Goal: Task Accomplishment & Management: Use online tool/utility

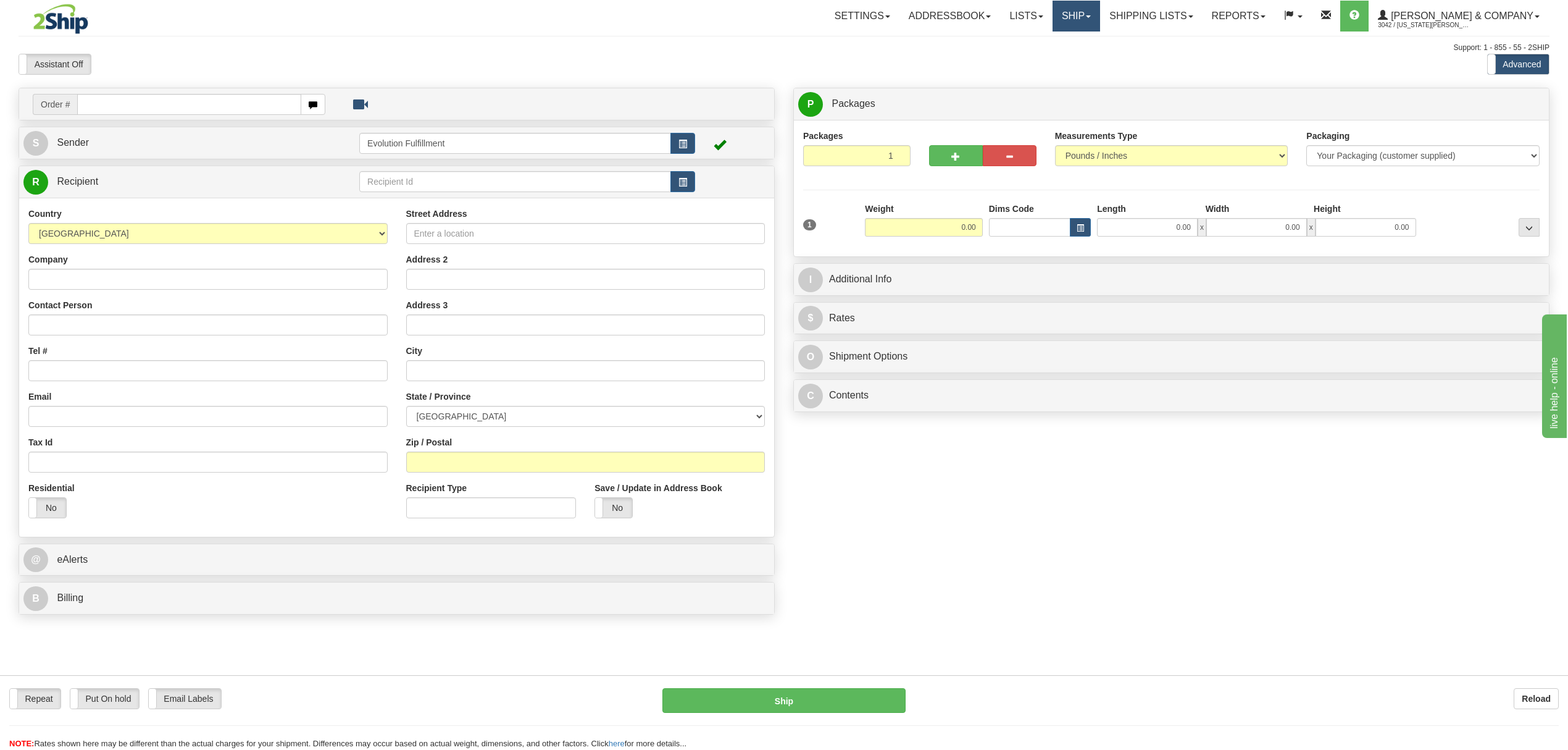
drag, startPoint x: 1107, startPoint y: 13, endPoint x: 1120, endPoint y: 25, distance: 17.7
click at [1100, 13] on link "Ship" at bounding box center [1076, 16] width 47 height 31
click at [1087, 61] on span "OnHold / Order Queue" at bounding box center [1043, 60] width 87 height 10
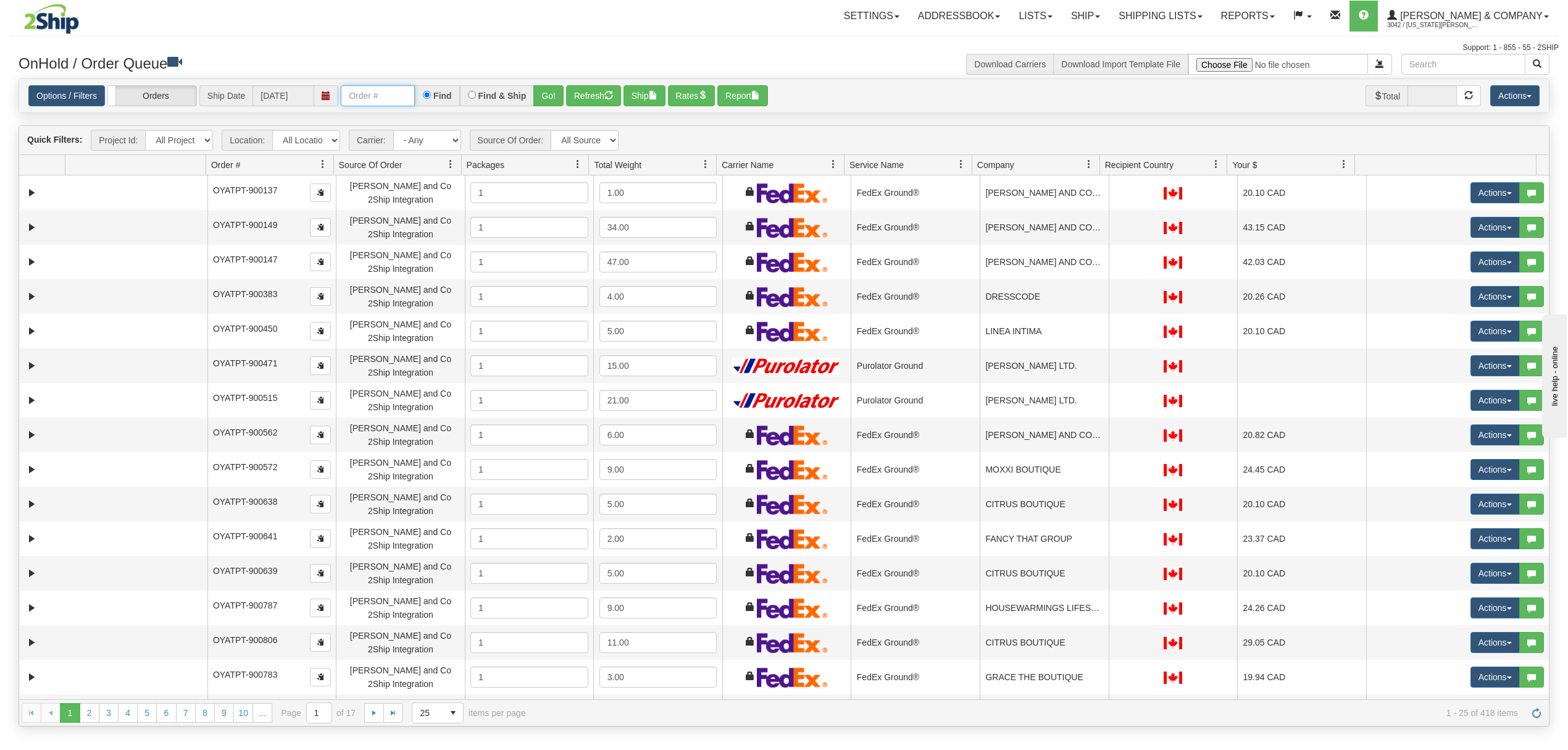
click at [389, 97] on input "text" at bounding box center [377, 96] width 74 height 21
click at [555, 109] on div "Options / Filters Group Shipments Orders Ship Date 08/15/2025 OYATPT-902917 Fin…" at bounding box center [784, 95] width 1530 height 34
click at [554, 97] on button "Go!" at bounding box center [548, 96] width 30 height 21
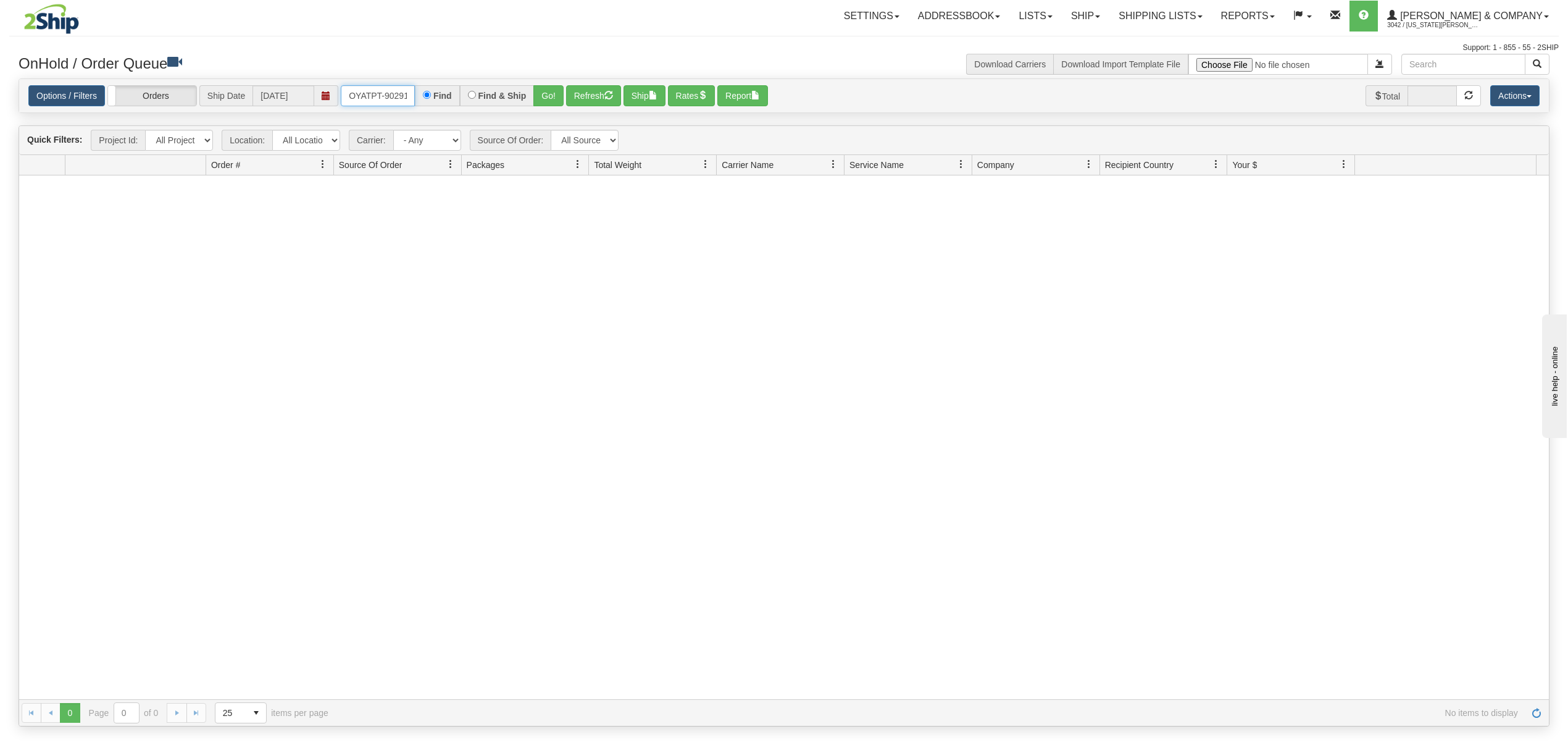
scroll to position [0, 6]
drag, startPoint x: 343, startPoint y: 97, endPoint x: 569, endPoint y: 92, distance: 226.1
click at [544, 95] on div "OYATPT-902917 Find Find & Ship Go!" at bounding box center [452, 96] width 223 height 21
type input "OYATPT-902917"
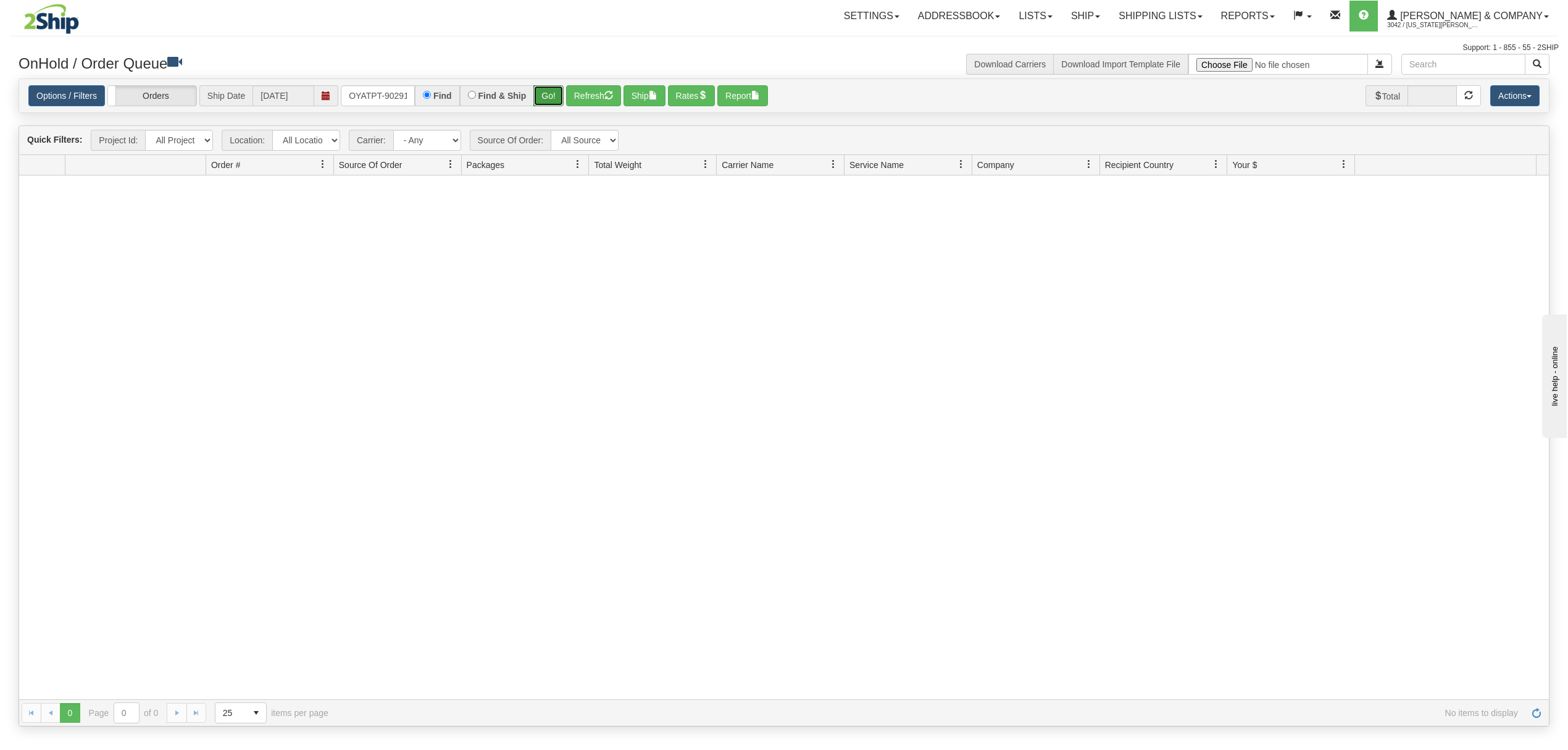
click at [551, 88] on button "Go!" at bounding box center [548, 96] width 30 height 21
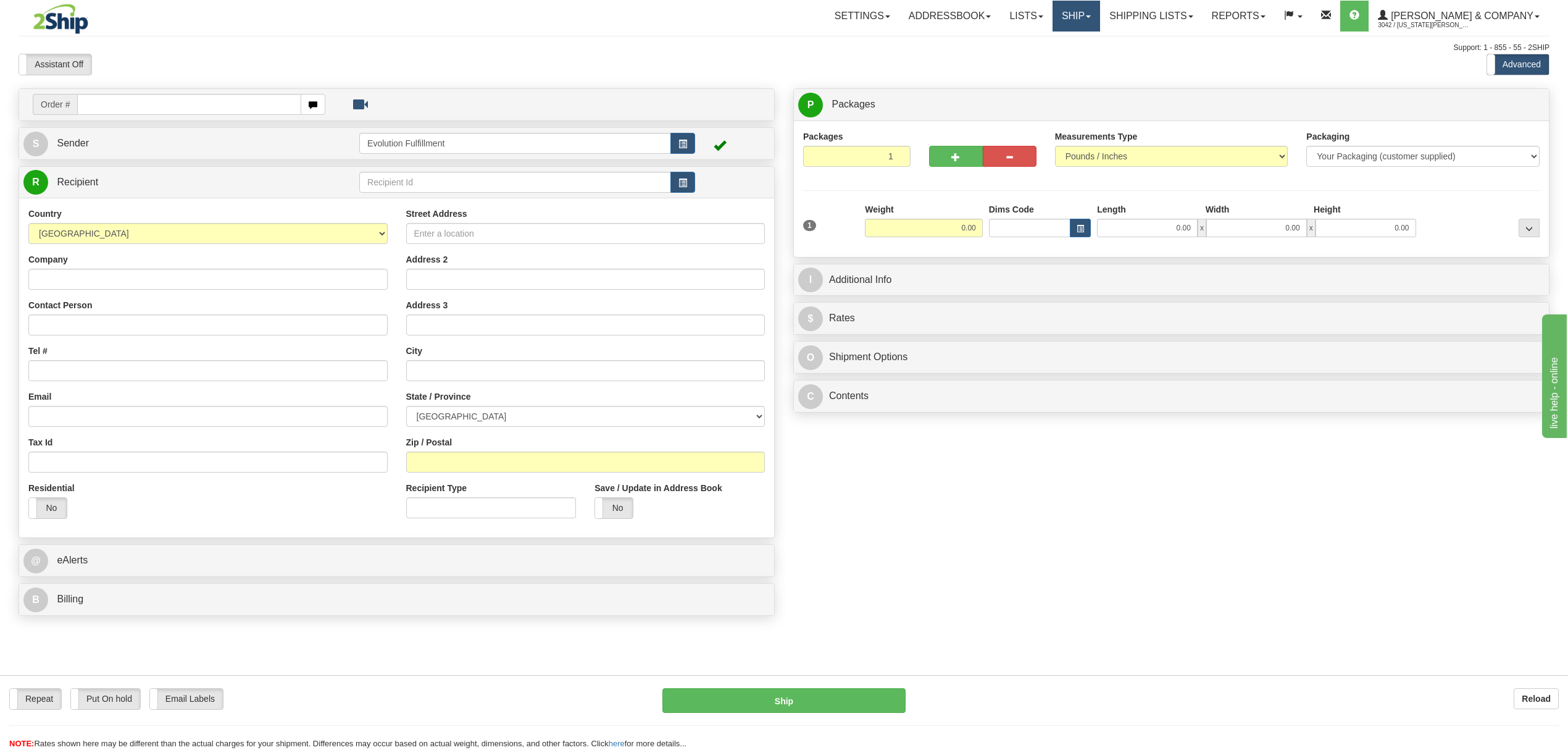
click at [1100, 16] on link "Ship" at bounding box center [1076, 16] width 47 height 31
click at [1087, 60] on span "OnHold / Order Queue" at bounding box center [1043, 60] width 87 height 10
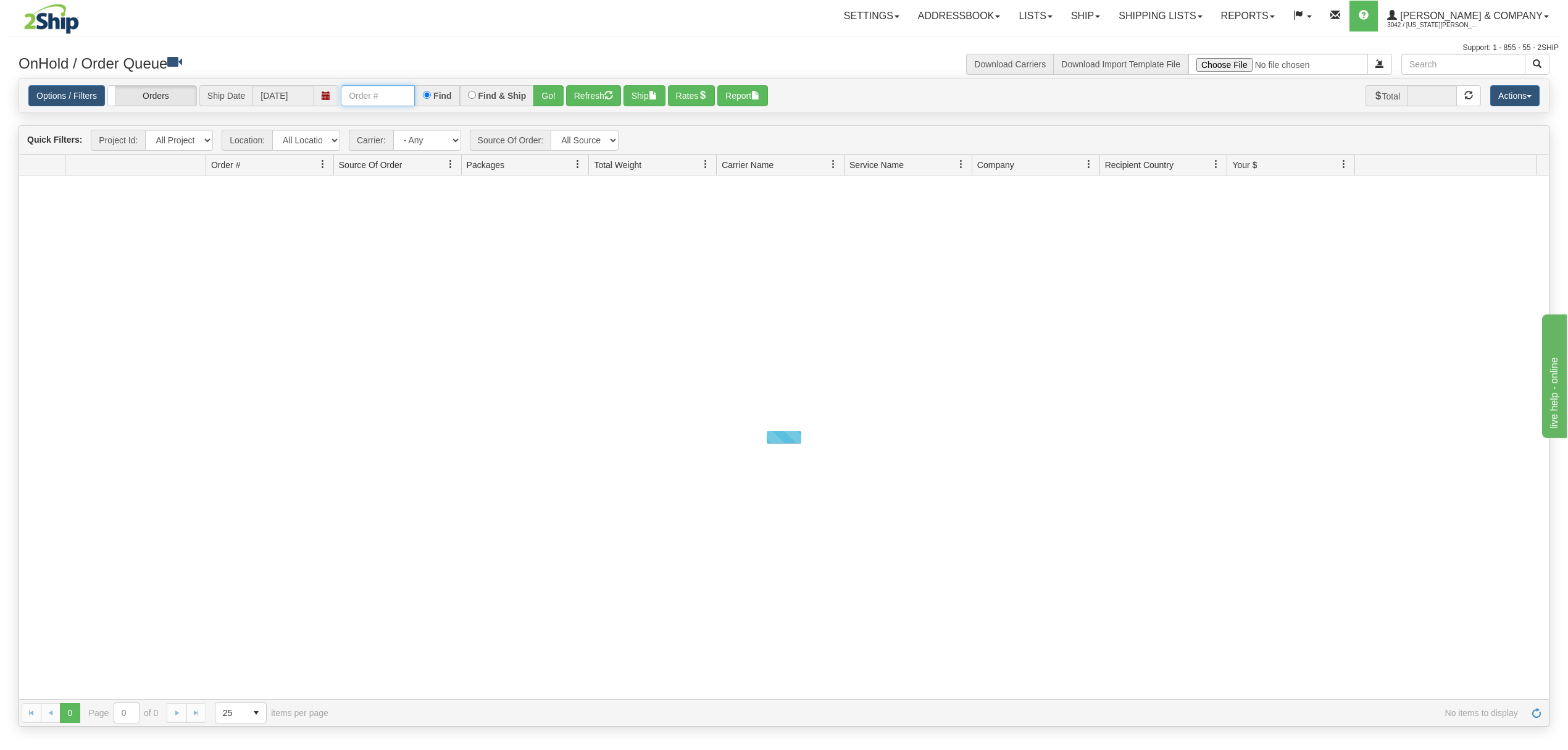
click at [379, 104] on input "text" at bounding box center [377, 96] width 74 height 21
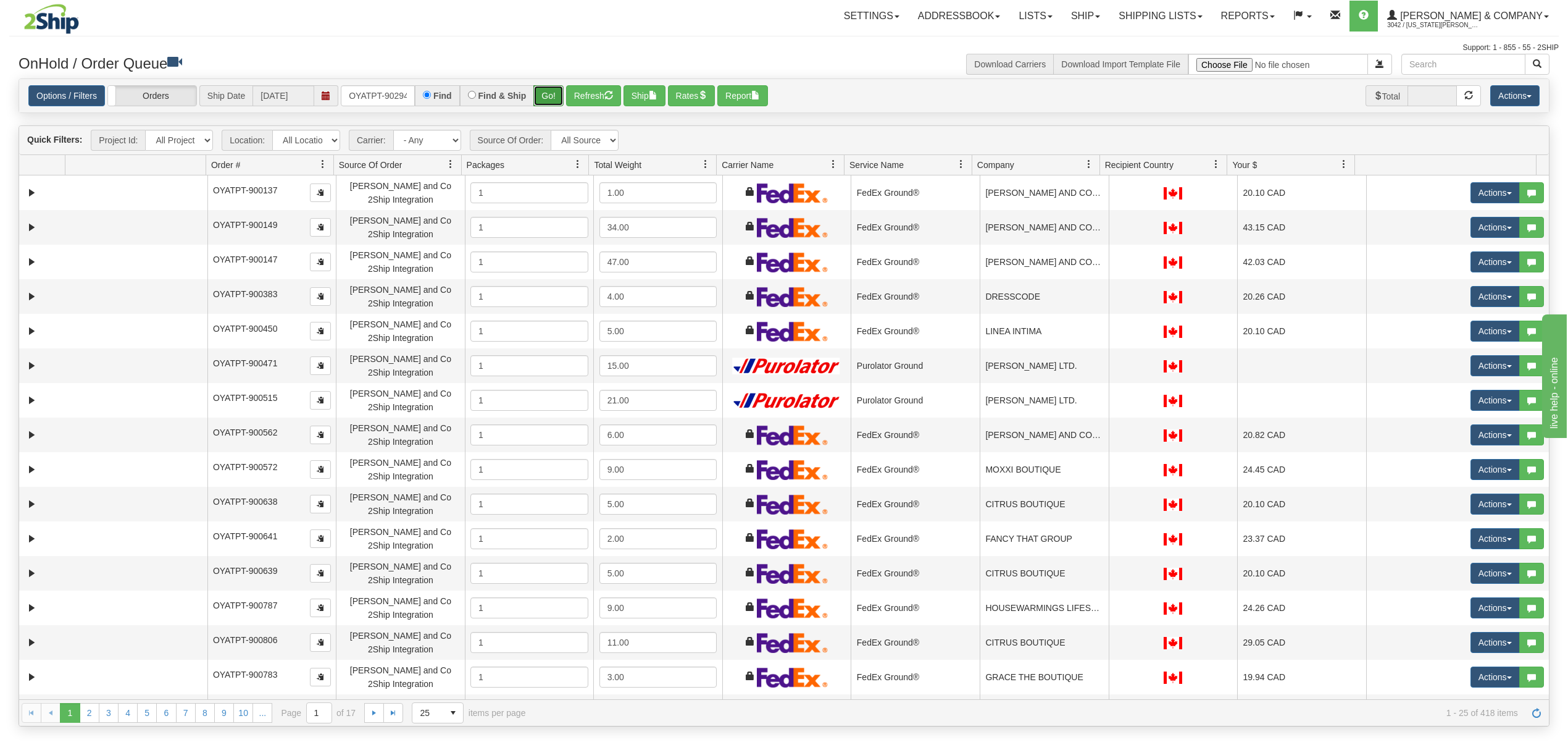
click at [555, 91] on button "Go!" at bounding box center [548, 96] width 30 height 21
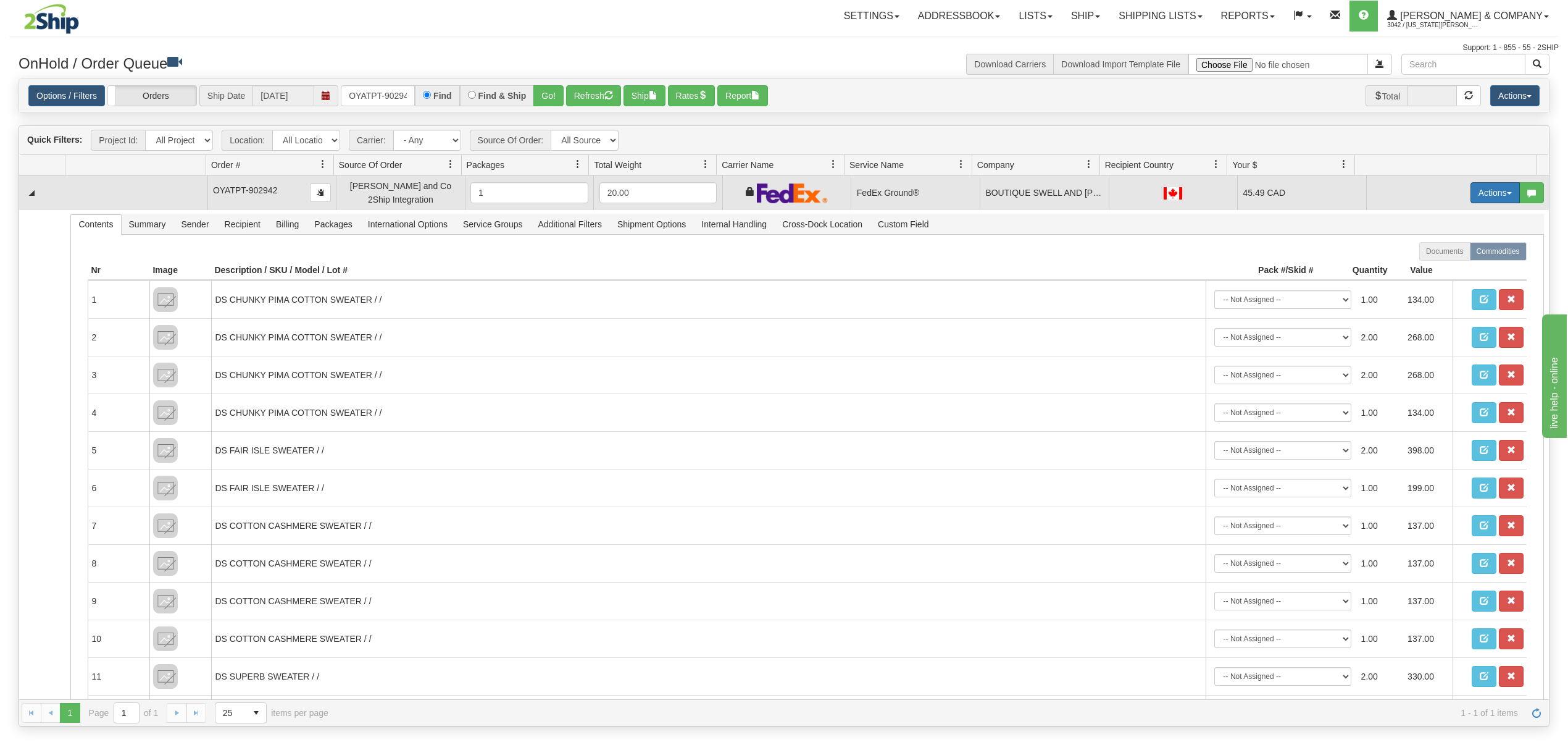
click at [1477, 196] on button "Actions" at bounding box center [1495, 192] width 49 height 21
click at [1432, 262] on span at bounding box center [1436, 263] width 9 height 9
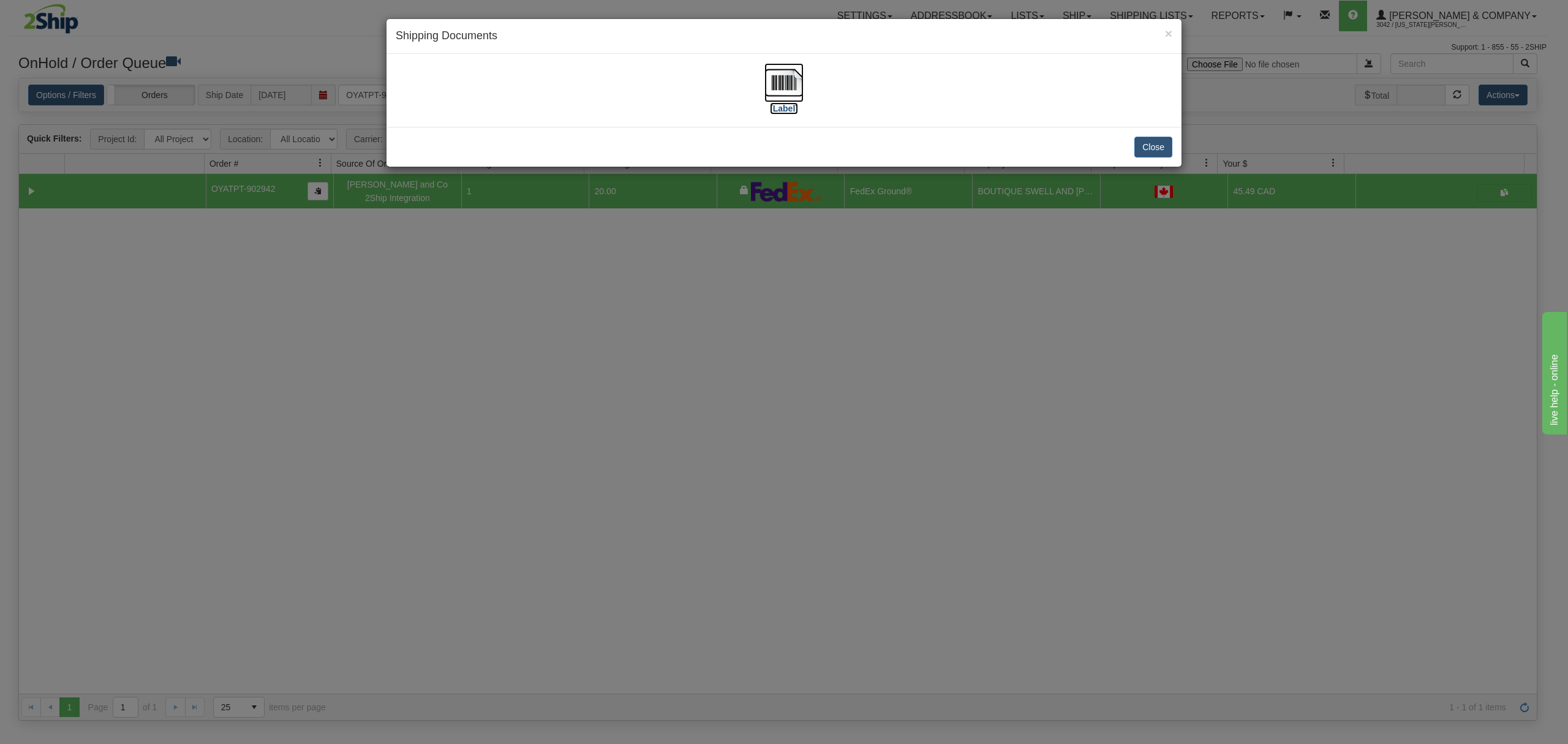
click at [770, 84] on img at bounding box center [783, 82] width 39 height 39
click at [1154, 147] on button "Close" at bounding box center [1153, 147] width 38 height 21
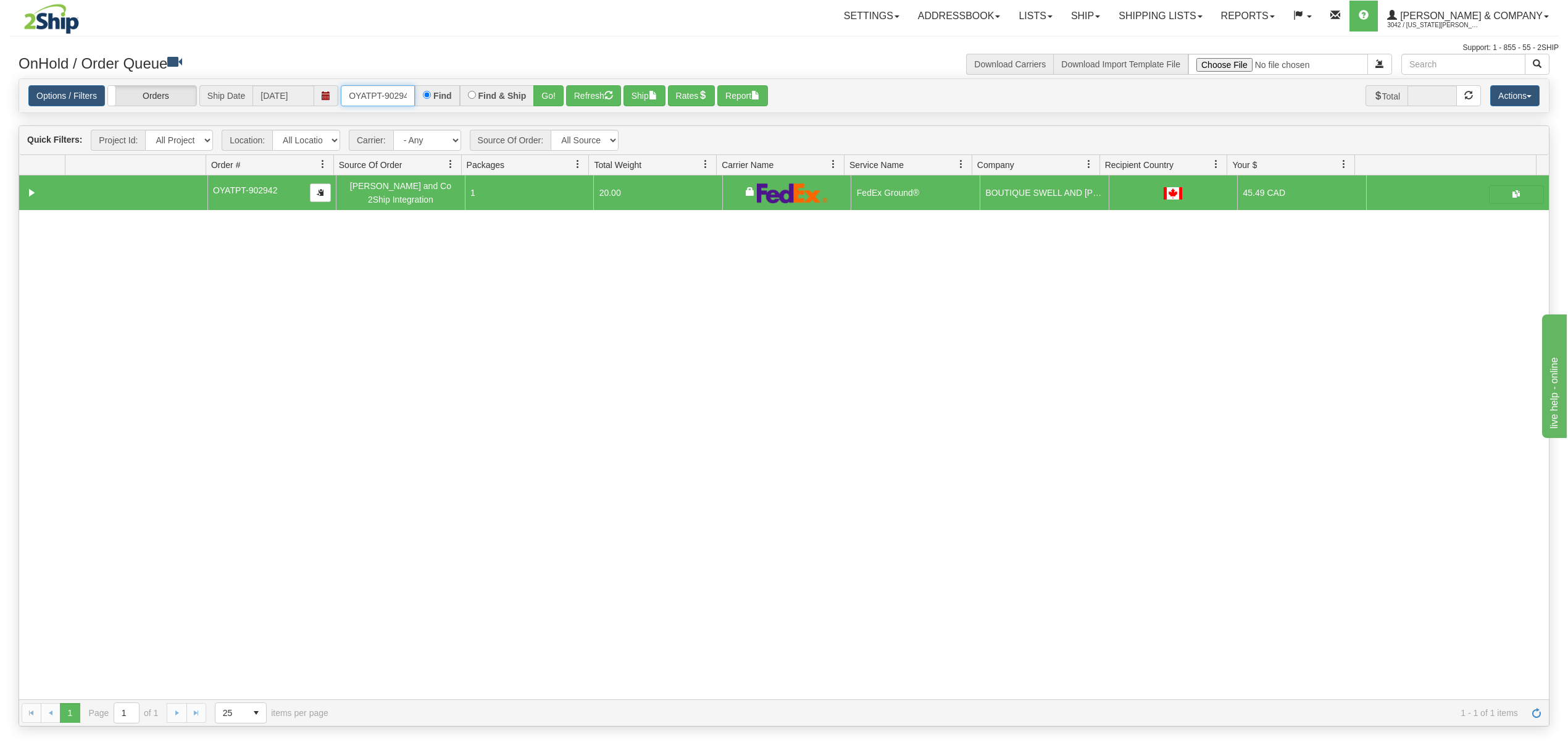
click at [344, 100] on input "OYATPT-902942" at bounding box center [377, 96] width 74 height 21
click at [548, 94] on button "Go!" at bounding box center [548, 96] width 30 height 21
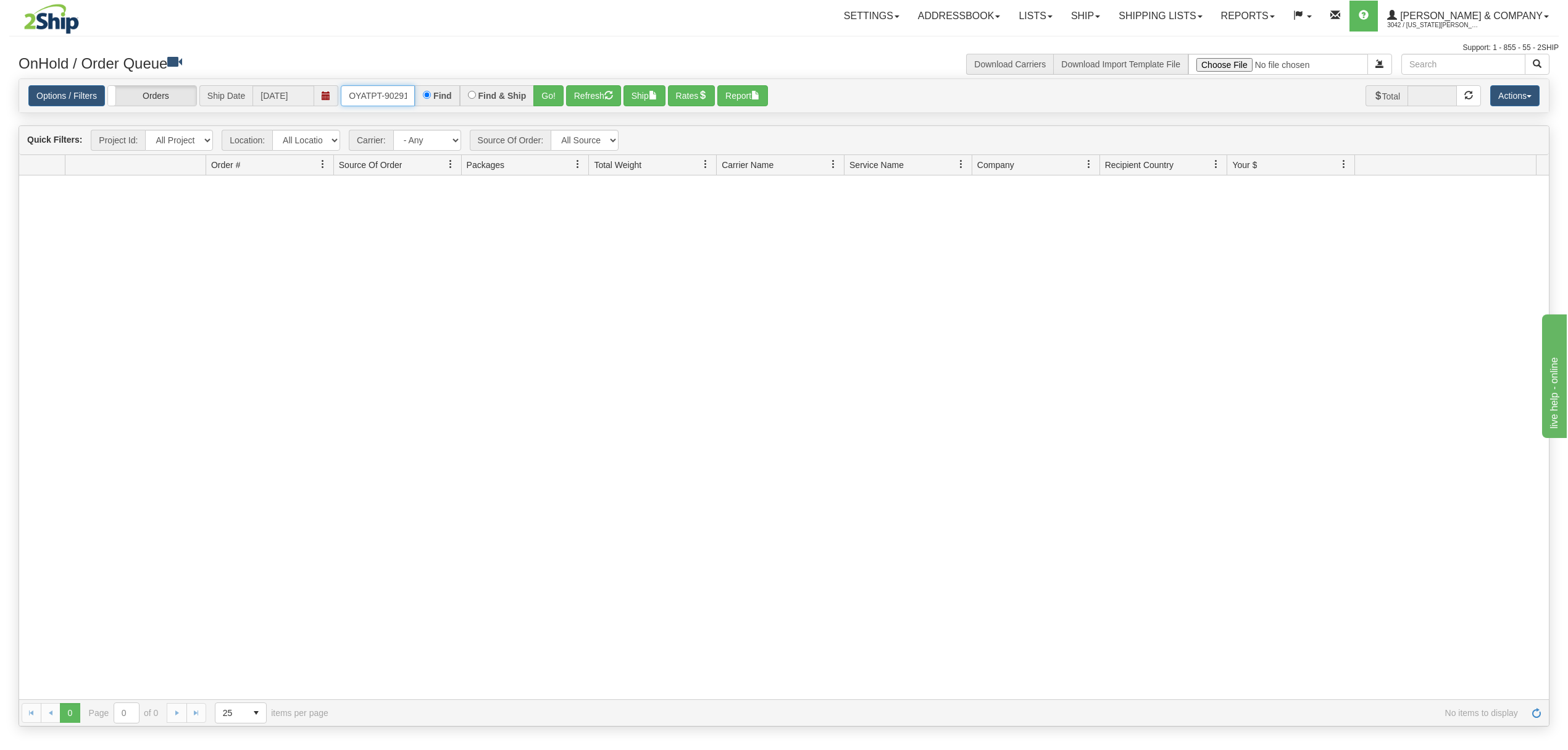
scroll to position [0, 6]
drag, startPoint x: 348, startPoint y: 94, endPoint x: 511, endPoint y: 99, distance: 163.1
click at [510, 99] on div "OYATPT-902917 Find Find & Ship Go!" at bounding box center [452, 96] width 223 height 21
click at [544, 97] on button "Go!" at bounding box center [548, 96] width 30 height 21
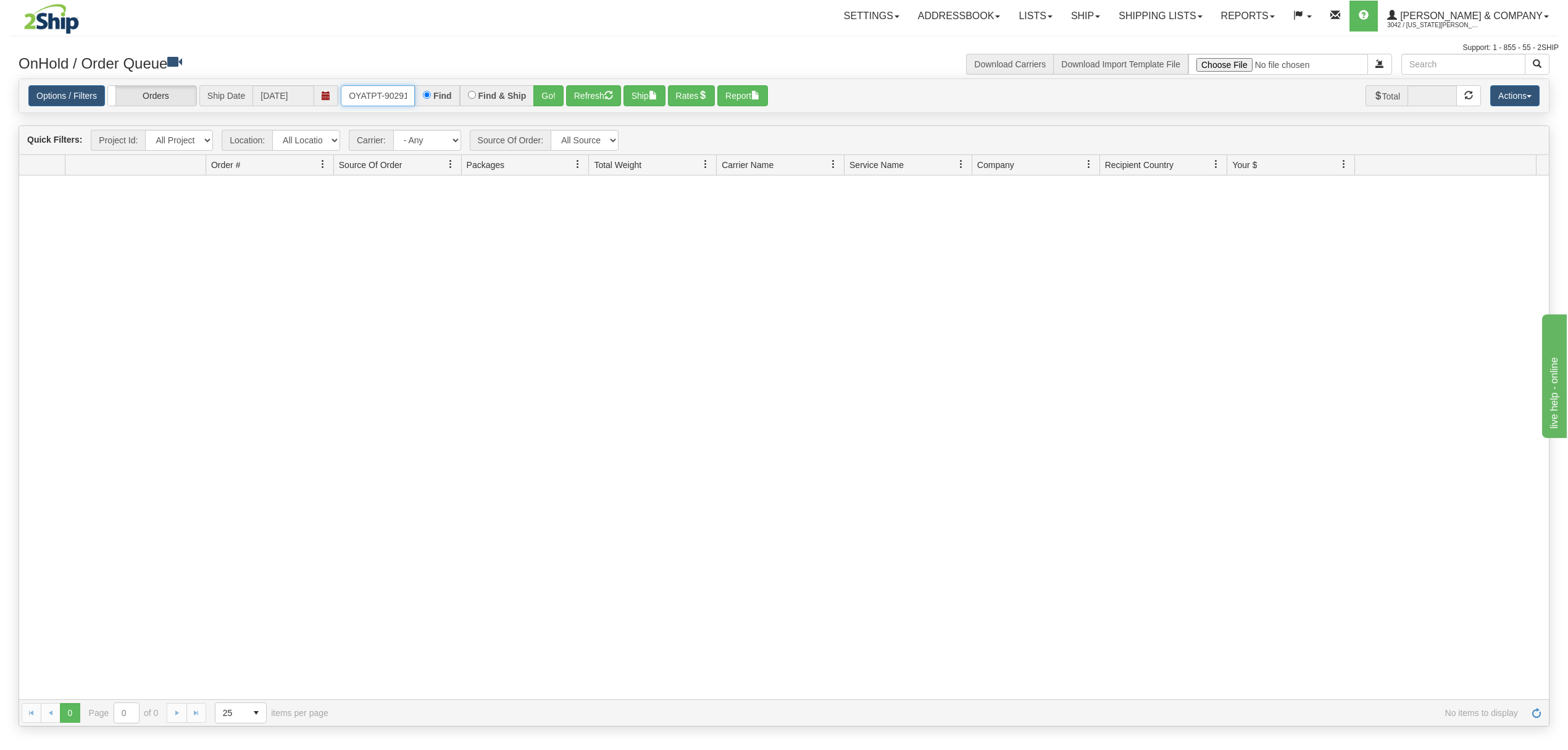
click at [375, 88] on input "OYATPT-902917" at bounding box center [377, 96] width 74 height 21
type input "OEMU0029904001"
click at [560, 102] on button "Go!" at bounding box center [548, 96] width 30 height 21
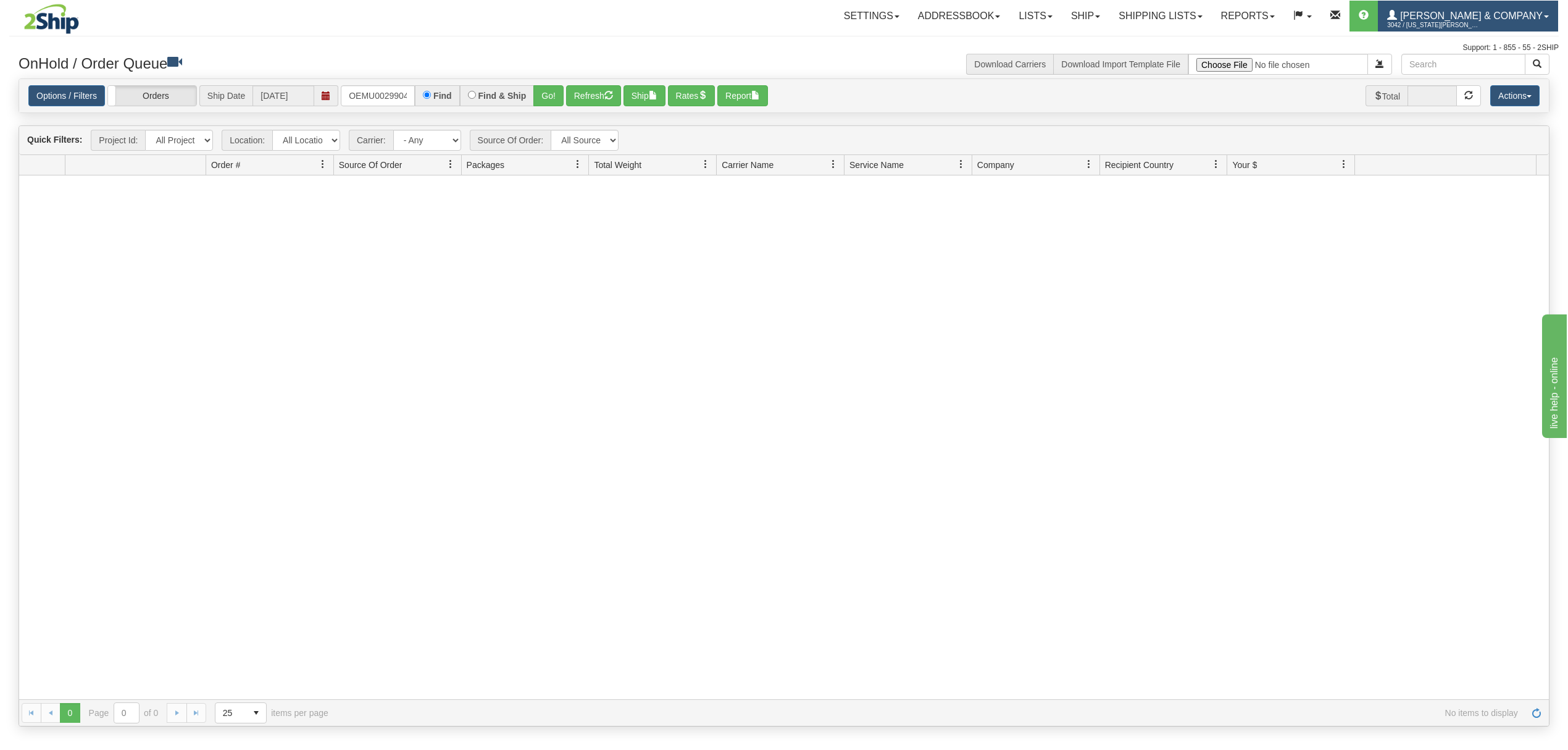
click at [1480, 30] on span "3042 / Montana Yates" at bounding box center [1433, 25] width 92 height 12
click at [1481, 77] on span "LOG OUT" at bounding box center [1476, 75] width 38 height 10
